Goal: Check status: Check status

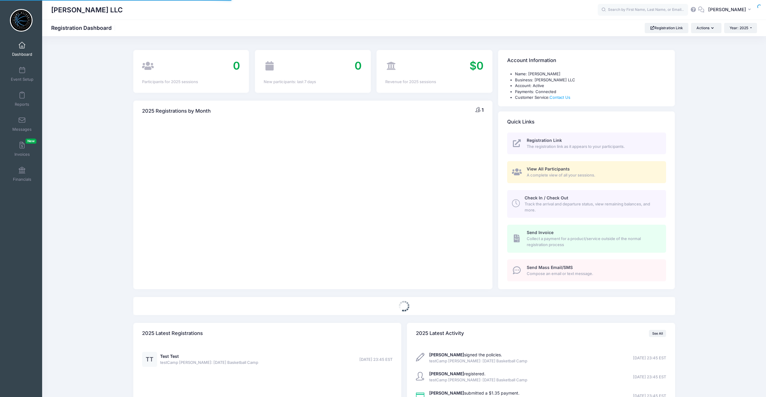
select select
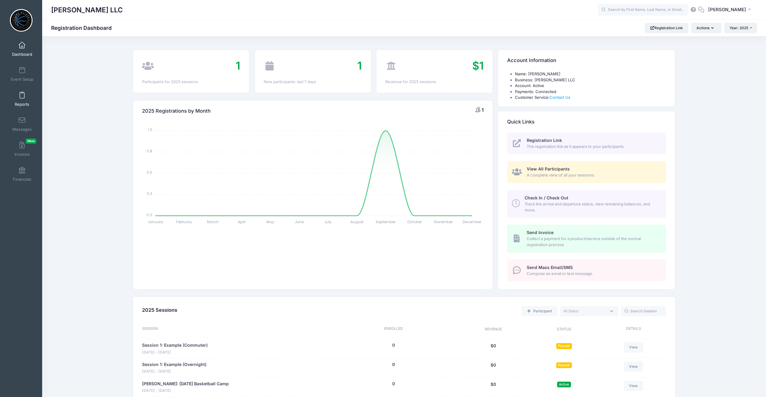
click at [22, 95] on span at bounding box center [22, 95] width 0 height 7
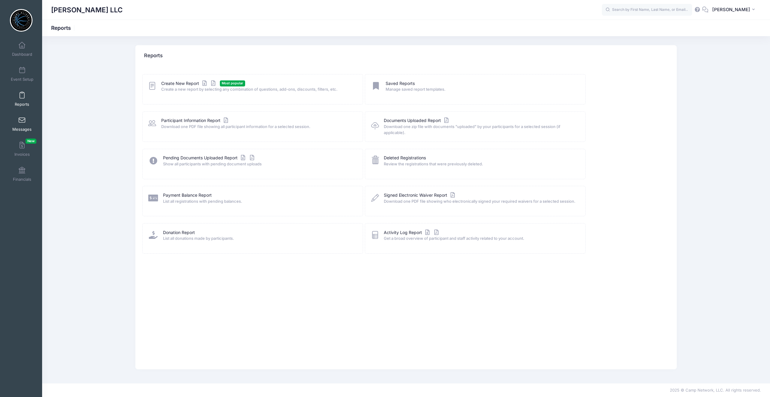
click at [21, 126] on link "Messages" at bounding box center [22, 123] width 29 height 21
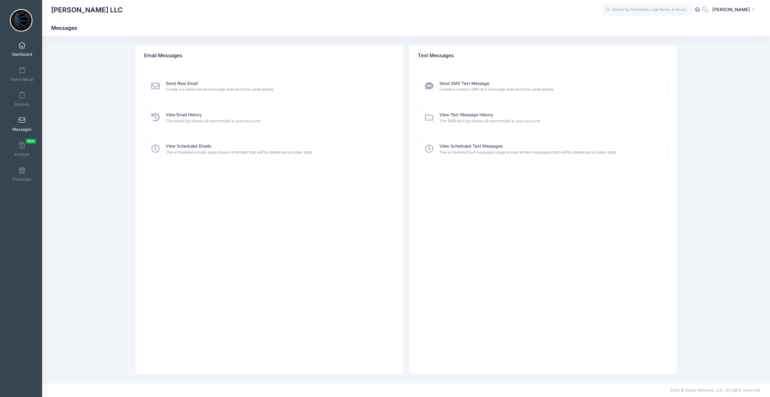
click at [22, 46] on span at bounding box center [22, 45] width 0 height 7
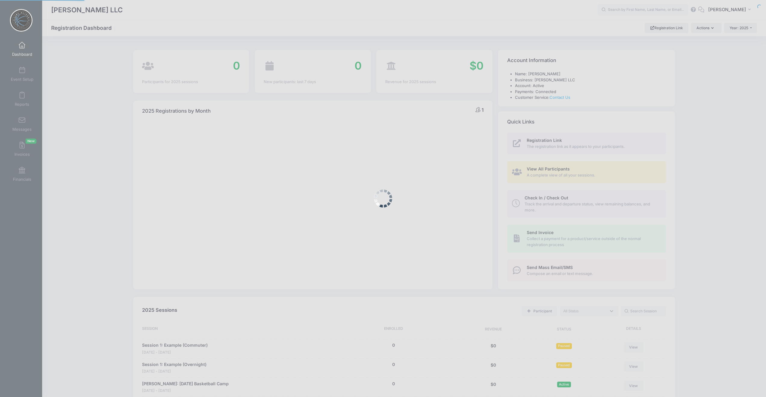
select select
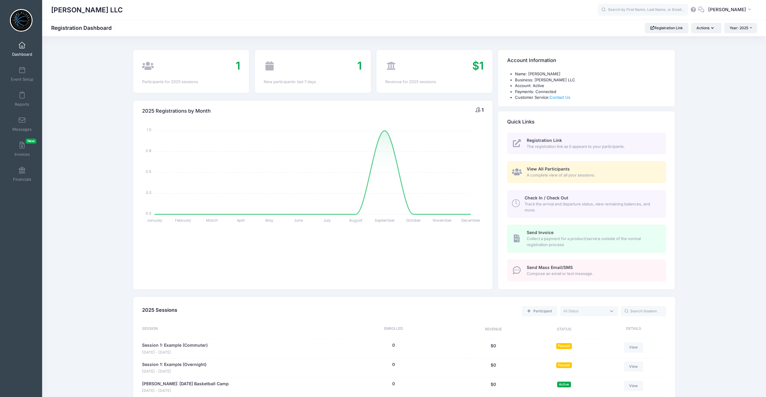
scroll to position [159, 0]
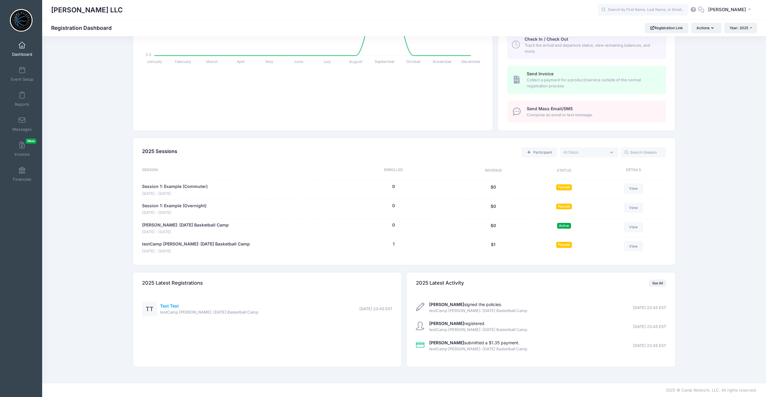
click at [170, 306] on link "Test Test" at bounding box center [169, 305] width 19 height 5
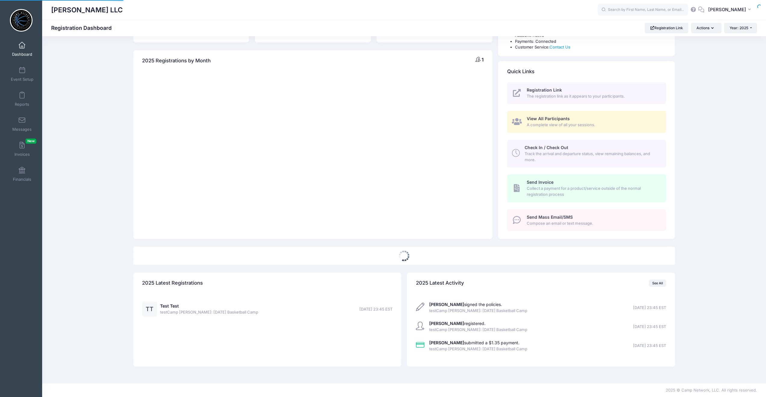
select select
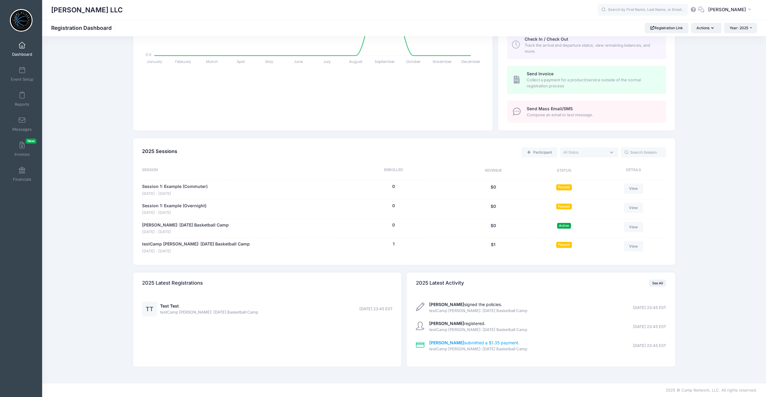
click at [504, 343] on link "[PERSON_NAME] submitted a $1.35 payment." at bounding box center [474, 342] width 90 height 5
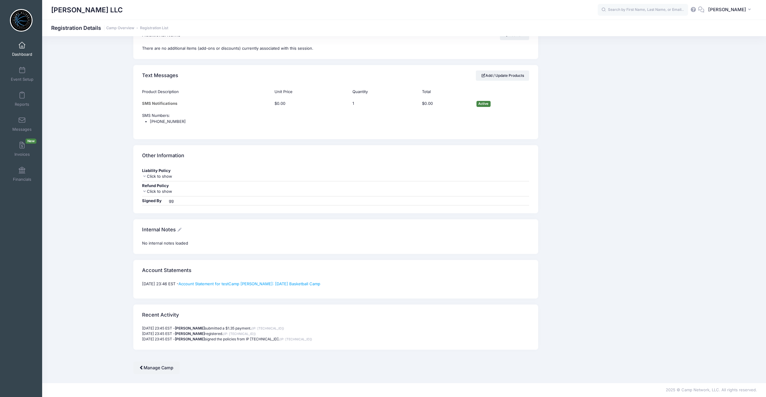
scroll to position [478, 0]
click at [143, 176] on icon at bounding box center [144, 177] width 5 height 4
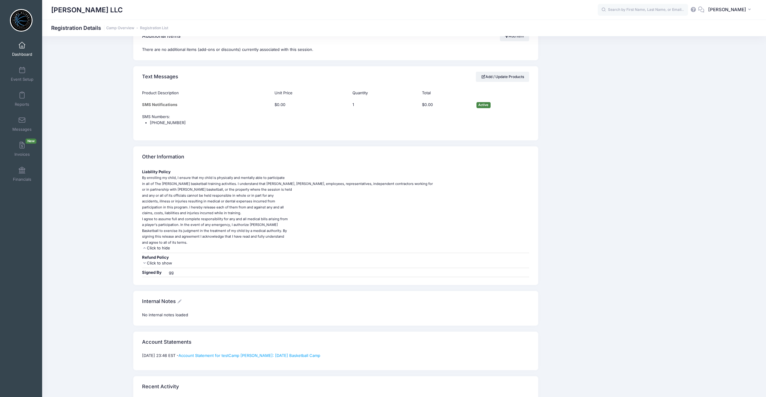
click at [143, 176] on small "By enrolling my child, I ensure that my child is physically and mentally able t…" at bounding box center [287, 209] width 291 height 69
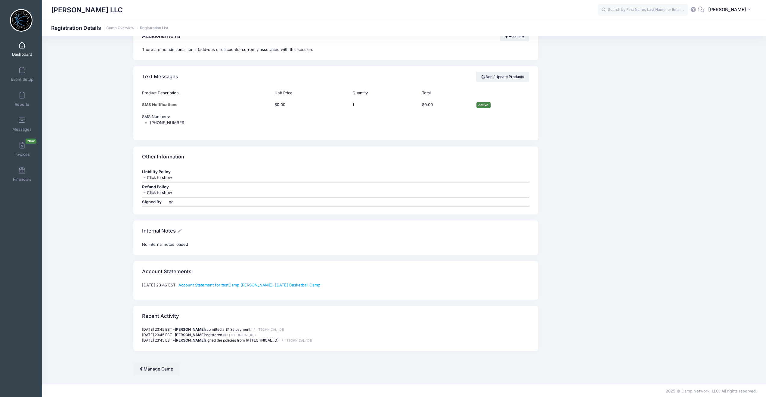
click at [145, 191] on icon at bounding box center [144, 192] width 5 height 4
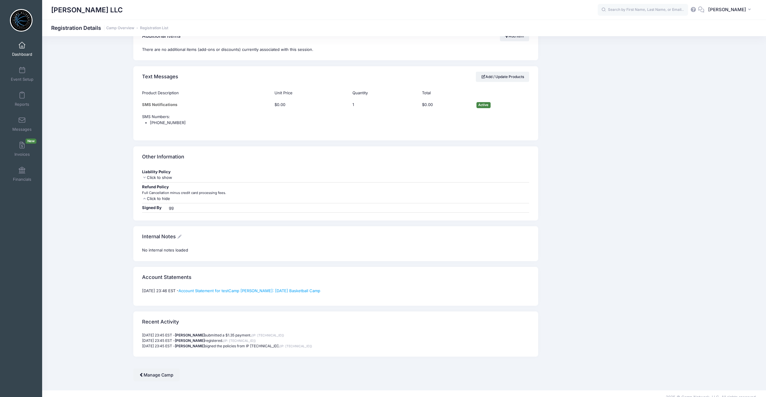
click at [145, 191] on small "Full Cancellation minus credit card processing fees." at bounding box center [184, 192] width 84 height 4
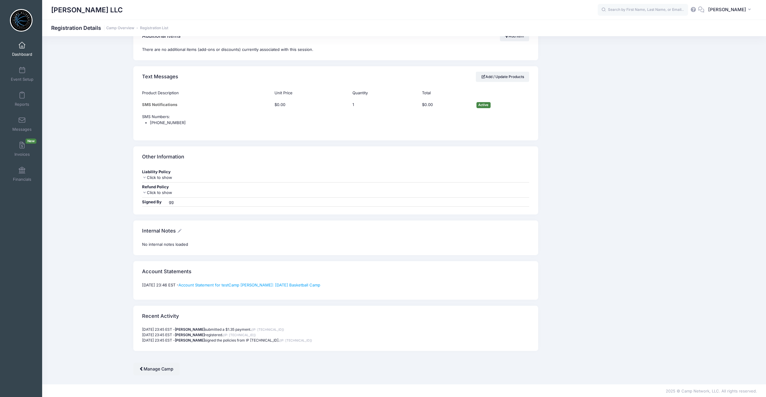
scroll to position [479, 0]
click at [261, 283] on link "Account Statement for testCamp [PERSON_NAME]: [DATE] Basketball Camp" at bounding box center [249, 283] width 142 height 5
